Goal: Task Accomplishment & Management: Manage account settings

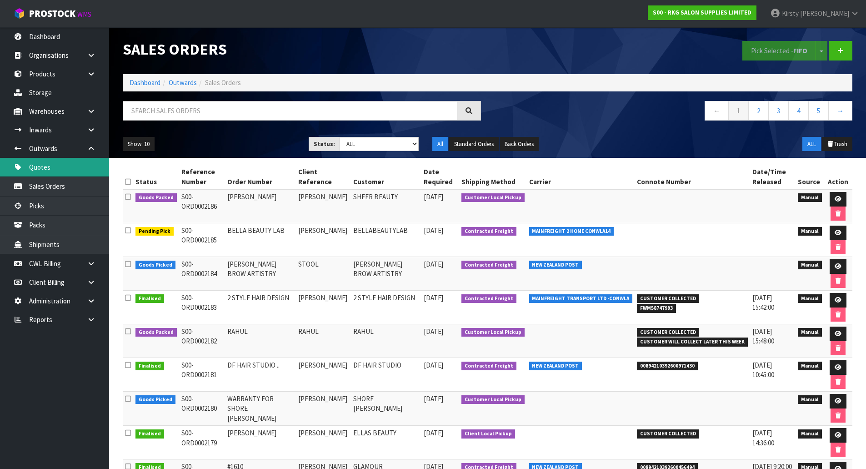
click at [51, 166] on link "Quotes" at bounding box center [54, 167] width 109 height 19
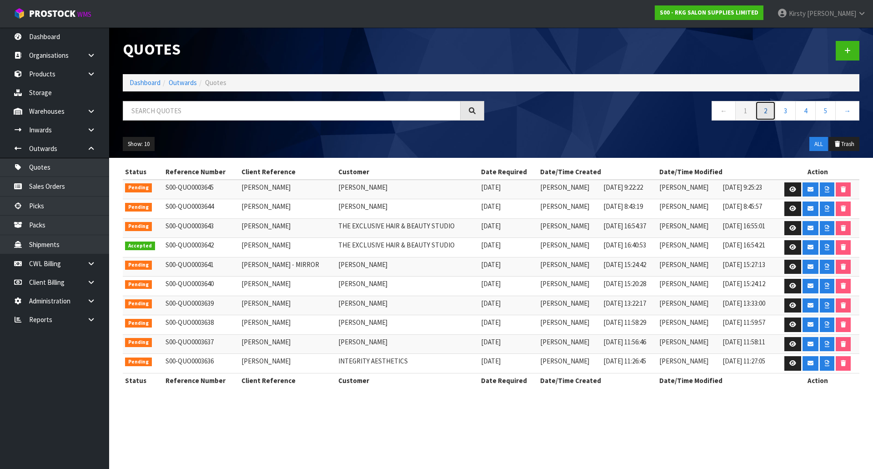
click at [767, 116] on link "2" at bounding box center [765, 111] width 20 height 20
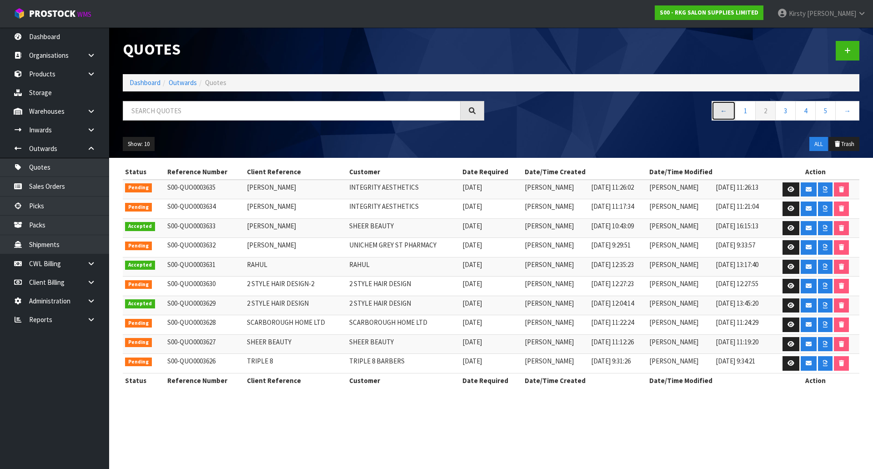
click at [721, 110] on link "←" at bounding box center [723, 111] width 24 height 20
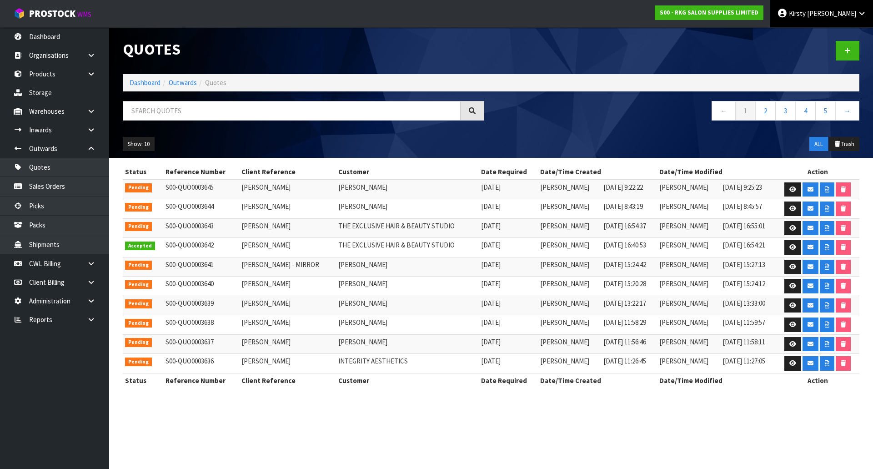
click at [806, 15] on span "Kirsty" at bounding box center [797, 13] width 17 height 9
click at [827, 40] on link "Logout" at bounding box center [837, 36] width 72 height 12
